Goal: Navigation & Orientation: Go to known website

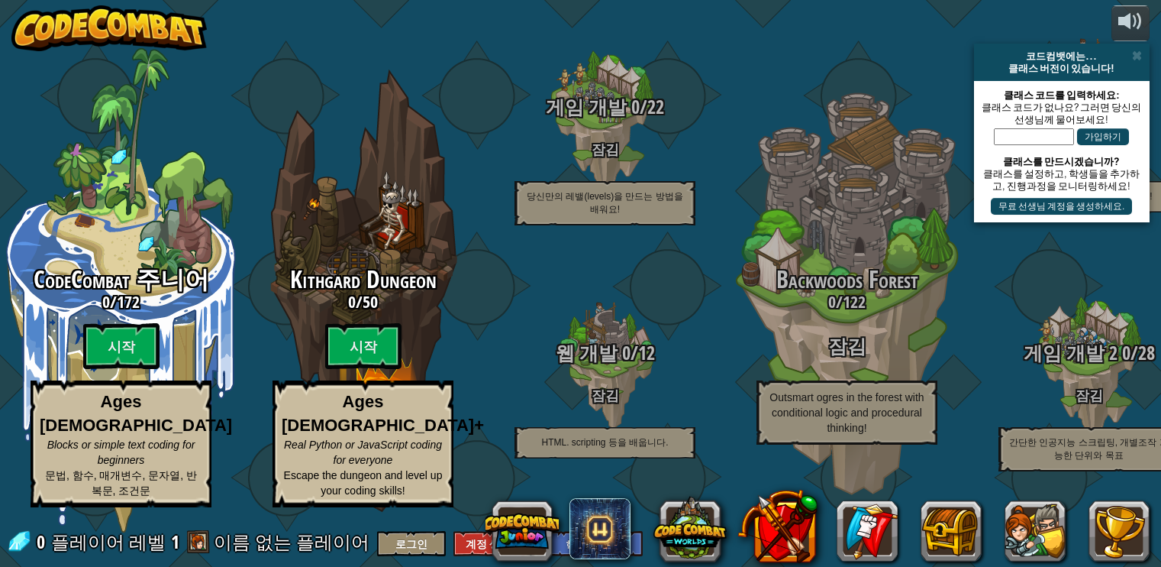
select select "ko"
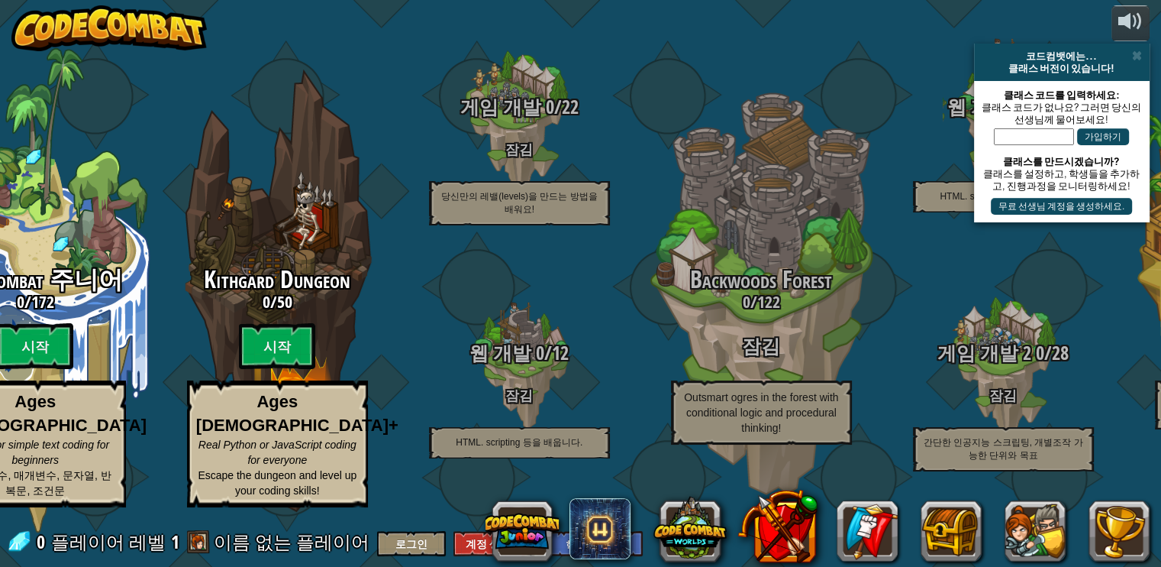
click at [171, 8] on div "powered by 코드컴뱃에는... 클래스 버전이 있습니다! 클래스 코드를 입력하세요: 클래스 코드가 없나요? 그러면 당신의 선생님께 물어보…" at bounding box center [580, 283] width 1161 height 567
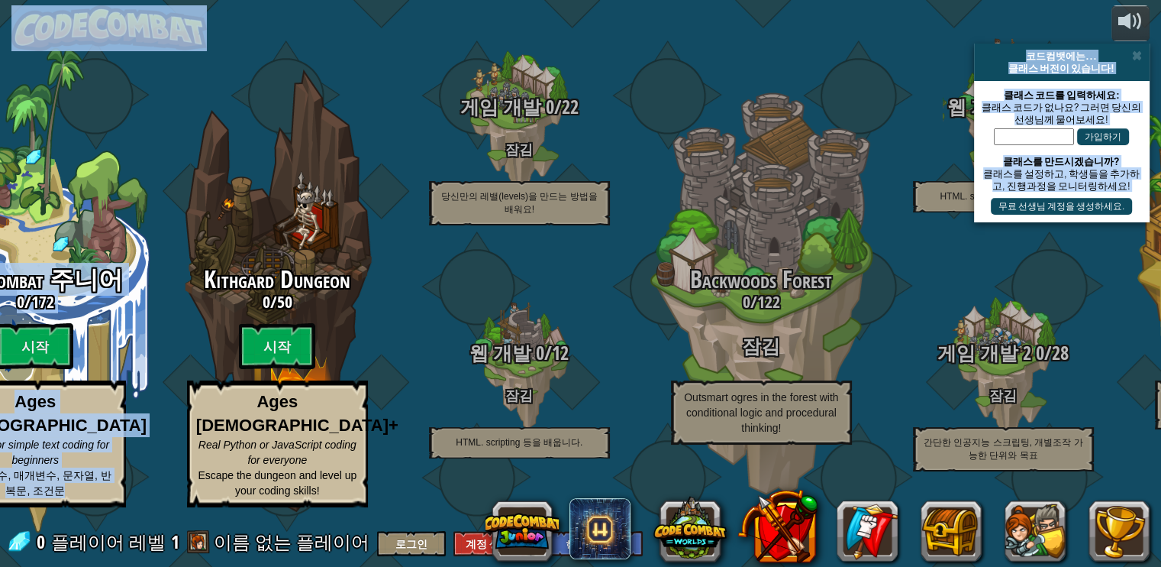
click at [176, 15] on img at bounding box center [108, 28] width 195 height 46
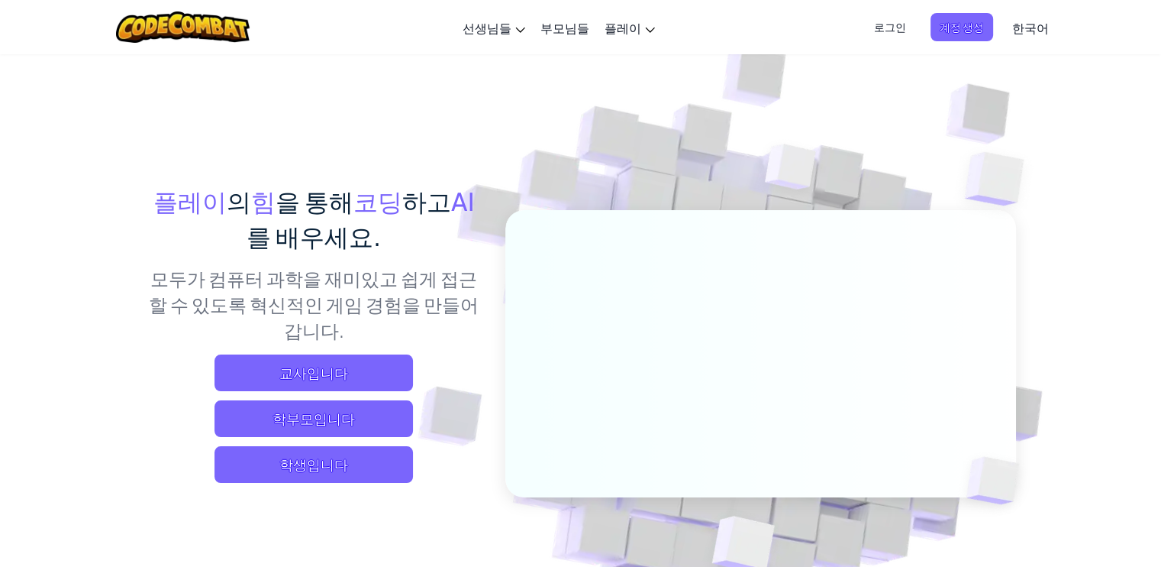
click at [883, 36] on span "로그인" at bounding box center [890, 27] width 50 height 28
